Goal: Find specific page/section: Find specific page/section

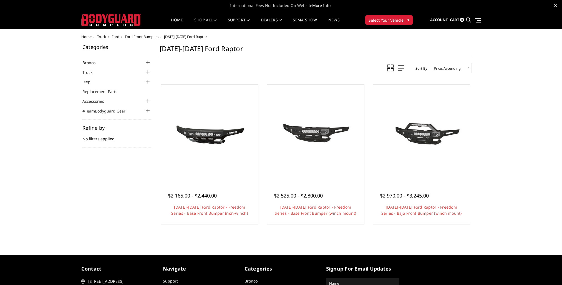
click at [147, 72] on div at bounding box center [148, 72] width 7 height 7
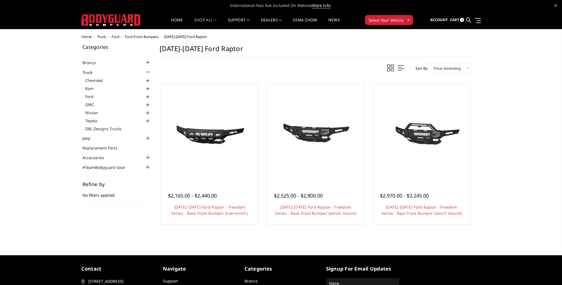
click at [148, 95] on div at bounding box center [148, 97] width 7 height 7
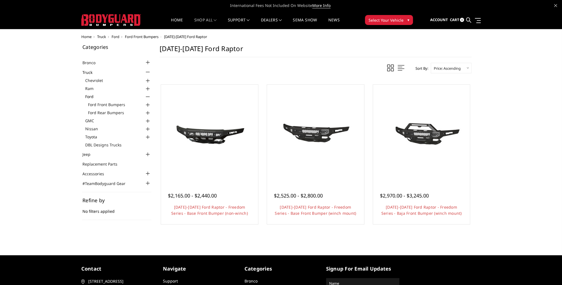
click at [147, 104] on div at bounding box center [148, 105] width 7 height 7
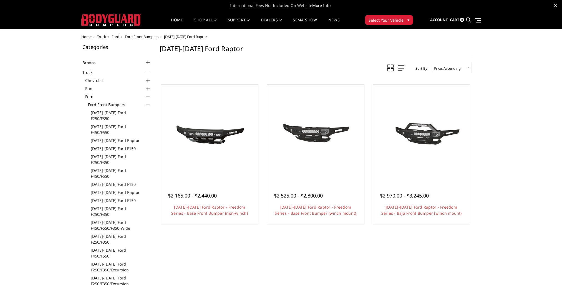
click at [109, 145] on link "[DATE]-[DATE] Ford F150" at bounding box center [121, 148] width 61 height 6
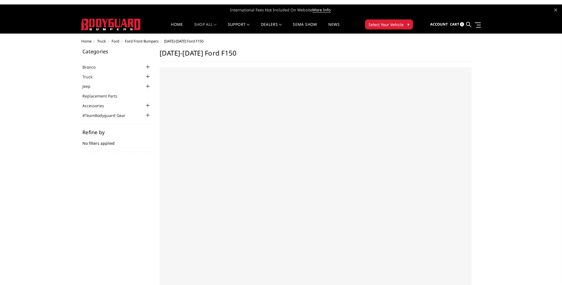
select select "US"
